Goal: Transaction & Acquisition: Purchase product/service

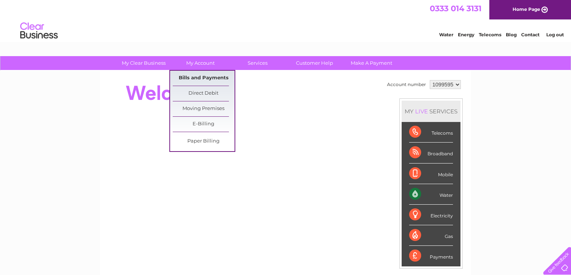
click at [201, 76] on link "Bills and Payments" at bounding box center [204, 78] width 62 height 15
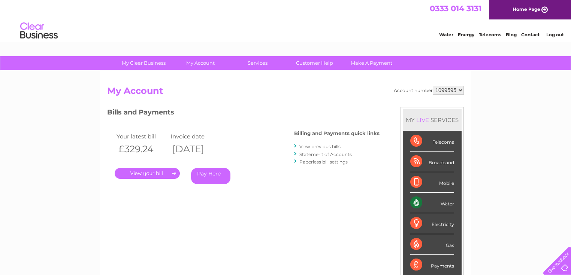
click at [214, 174] on link "Pay Here" at bounding box center [210, 176] width 39 height 16
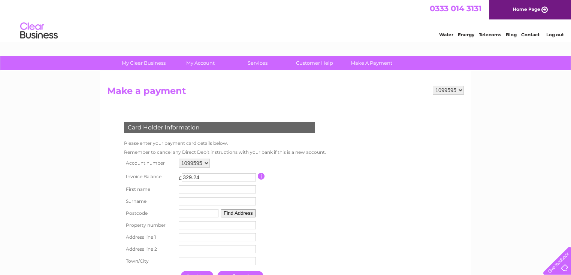
click at [364, 212] on form "1099595 Make a payment Card Holder Information Please enter your payment card d…" at bounding box center [285, 193] width 357 height 215
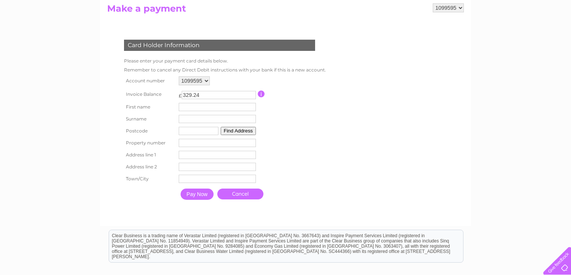
scroll to position [156, 0]
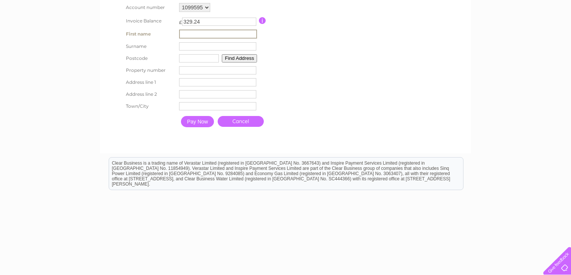
click at [215, 33] on input "text" at bounding box center [218, 34] width 78 height 9
type input "CANTON HOUSE"
type input "CHINESE TAKEAWAY"
type input "SS14 1EU"
type input "61"
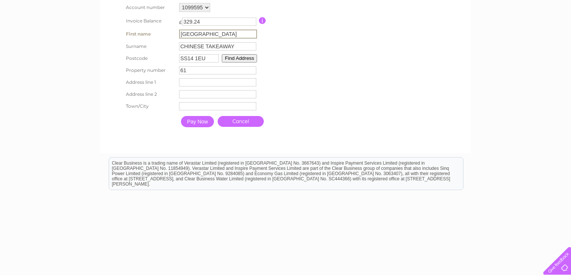
type input "61 Southernhay"
type input "Basildon"
type input "Essex"
click at [339, 119] on form "1099595 Make a payment Card Holder Information Please enter your payment card d…" at bounding box center [285, 37] width 357 height 215
click at [202, 120] on input "Pay Now" at bounding box center [197, 120] width 33 height 11
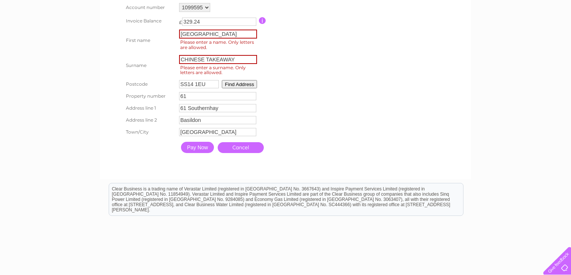
click at [203, 147] on input "Pay Now" at bounding box center [197, 147] width 33 height 11
click at [239, 35] on input "CANTON HOUSE" at bounding box center [218, 34] width 78 height 9
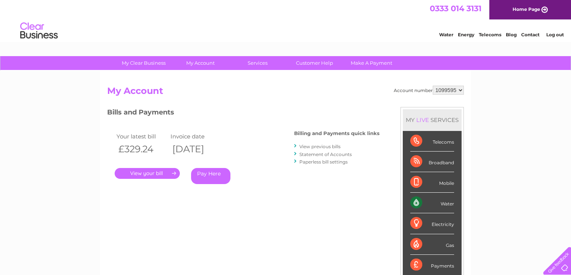
click at [206, 175] on link "Pay Here" at bounding box center [210, 176] width 39 height 16
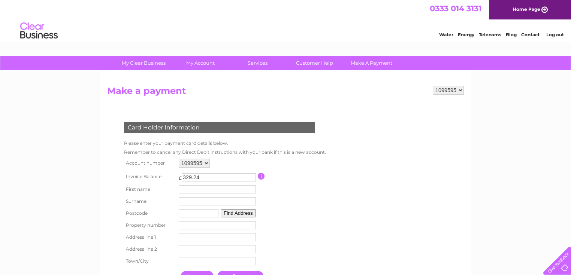
click at [330, 210] on div "Card Holder Information Please enter your payment card details below. Remember …" at bounding box center [221, 201] width 228 height 172
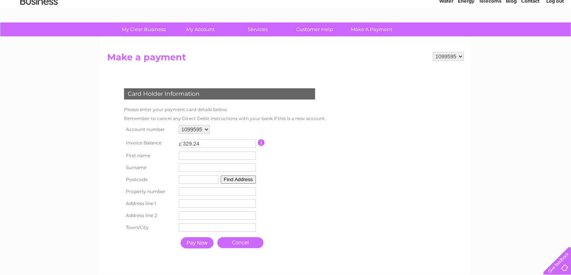
scroll to position [108, 0]
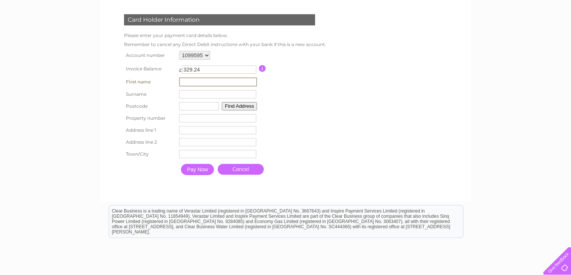
click at [187, 82] on input "text" at bounding box center [218, 82] width 78 height 9
type input "JINPING"
type input "HO"
type input "SS14 1EU"
type input "Canton House"
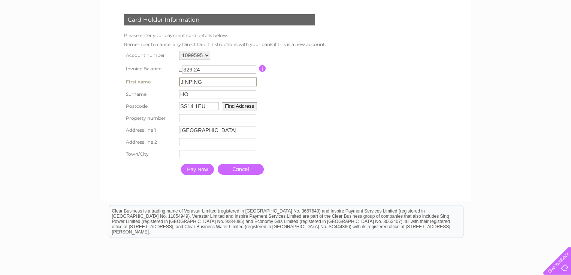
type input "61 Southernhay"
type input "Basildon"
click at [219, 83] on input "JINPING" at bounding box center [218, 82] width 78 height 9
click at [313, 166] on td "Pay Now Cancel" at bounding box center [251, 169] width 148 height 19
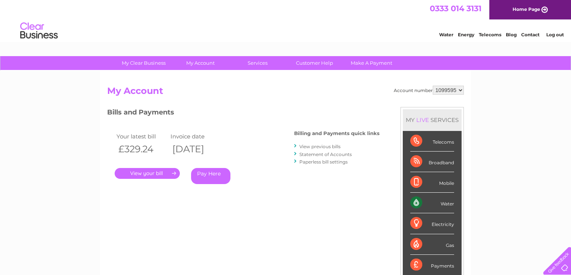
click at [211, 177] on link "Pay Here" at bounding box center [210, 176] width 39 height 16
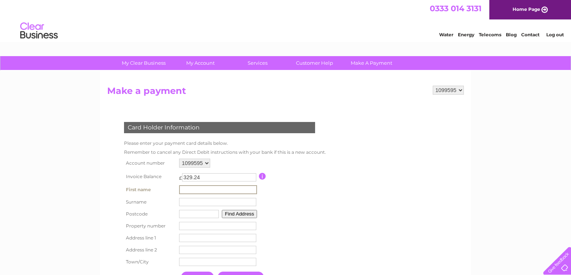
click at [216, 191] on input "text" at bounding box center [218, 189] width 78 height 9
type input "JINPING"
type input "HO"
type input "SS14 1EU"
type input "[GEOGRAPHIC_DATA]"
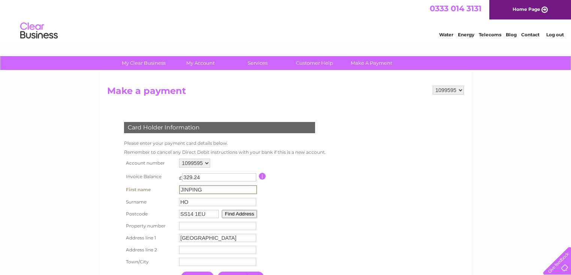
type input "61 Southernhay"
type input "Basildon"
click at [481, 242] on div "My Clear Business Login Details My Details My Preferences Link Account My Accou…" at bounding box center [285, 246] width 571 height 381
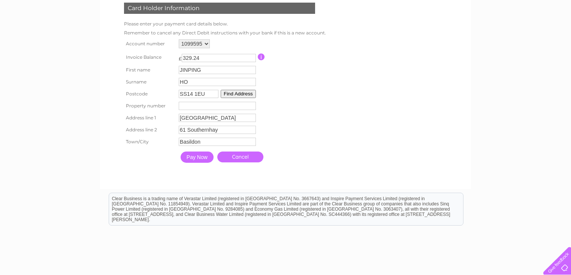
scroll to position [120, 0]
click at [196, 155] on input "Pay Now" at bounding box center [197, 156] width 33 height 11
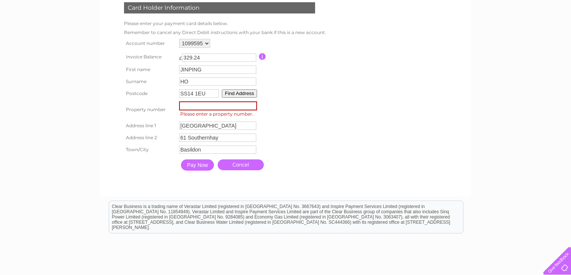
click at [187, 106] on input "number" at bounding box center [218, 105] width 78 height 9
type input "61"
click at [188, 136] on input "61 Southernhay" at bounding box center [218, 137] width 78 height 9
type input "Southernhay"
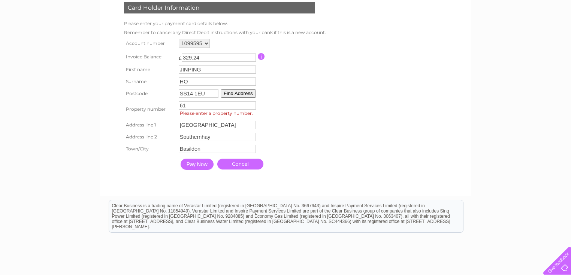
click at [194, 165] on input "Pay Now" at bounding box center [197, 164] width 33 height 11
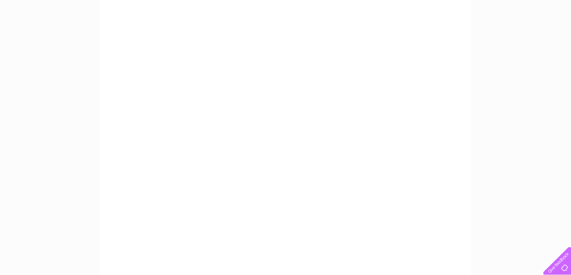
click at [503, 198] on div "My Clear Business Login Details My Details My Preferences Link Account My Accou…" at bounding box center [285, 198] width 571 height 525
click at [507, 222] on div "My Clear Business Login Details My Details My Preferences Link Account My Accou…" at bounding box center [285, 198] width 571 height 525
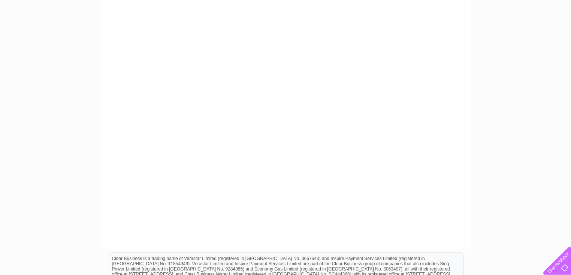
scroll to position [0, 0]
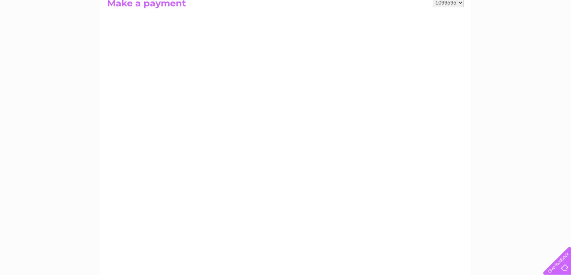
scroll to position [84, 0]
click at [459, 6] on select "1099595" at bounding box center [448, 6] width 31 height 9
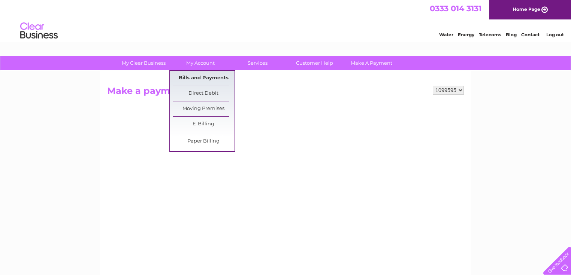
click at [201, 81] on link "Bills and Payments" at bounding box center [204, 78] width 62 height 15
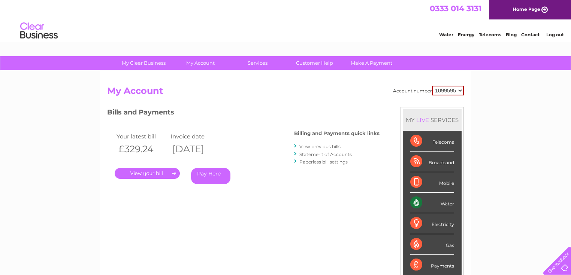
scroll to position [176, 0]
